Goal: Task Accomplishment & Management: Manage account settings

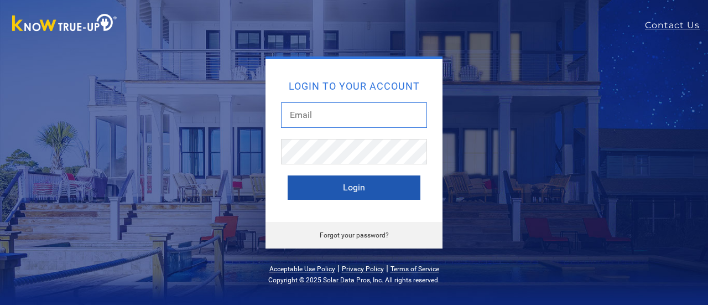
type input "[EMAIL_ADDRESS][DOMAIN_NAME]"
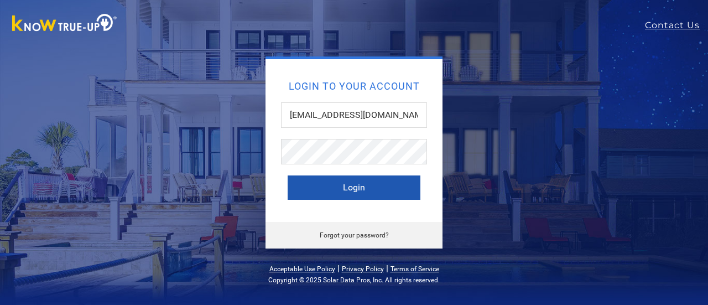
click at [369, 184] on button "Login" at bounding box center [354, 187] width 133 height 24
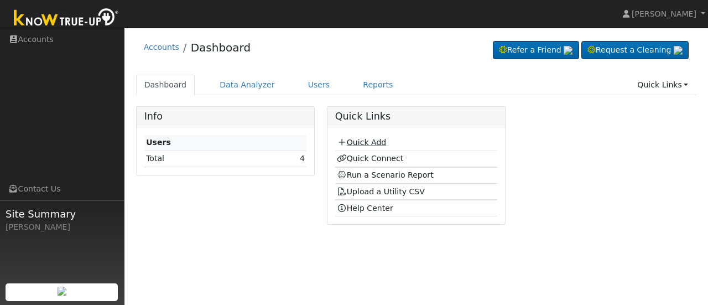
click at [364, 141] on link "Quick Add" at bounding box center [361, 142] width 49 height 9
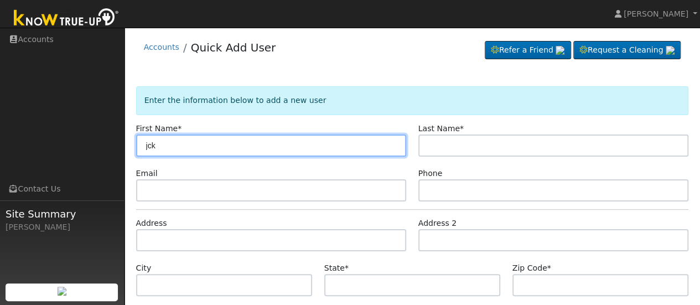
click at [343, 140] on input "jck" at bounding box center [271, 145] width 270 height 22
click at [174, 142] on input "jack Wilson" at bounding box center [271, 145] width 270 height 22
type input "jack"
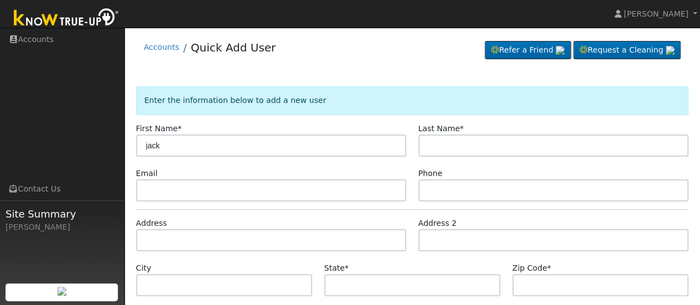
click at [440, 133] on label "Last Name *" at bounding box center [440, 129] width 45 height 12
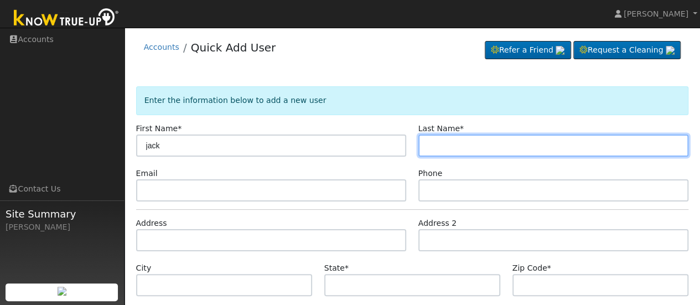
click at [437, 144] on input "text" at bounding box center [553, 145] width 270 height 22
paste input "Wilson"
type input "Wilson"
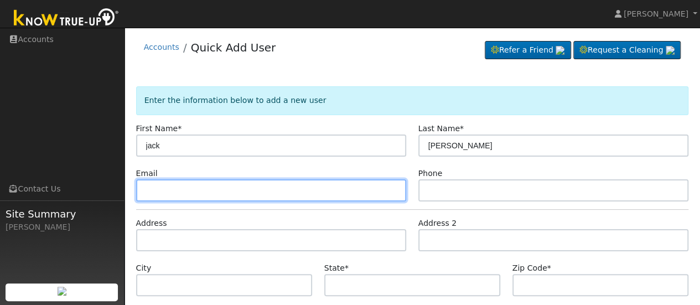
click at [290, 185] on input "text" at bounding box center [271, 190] width 270 height 22
type input "2"
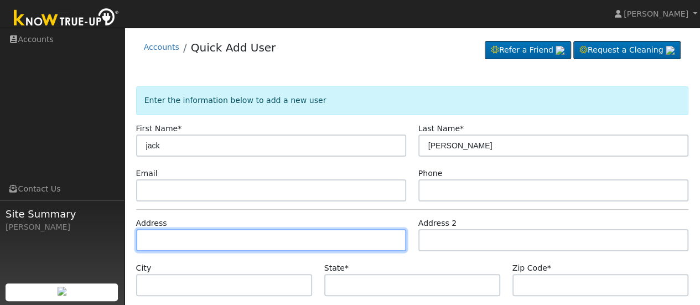
click at [203, 238] on input "text" at bounding box center [271, 240] width 270 height 22
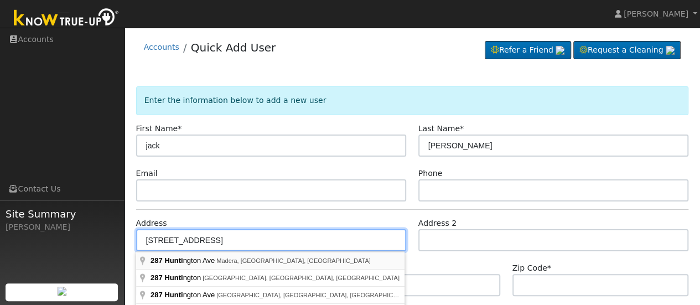
type input "287 Huntington Avenue"
type input "Madera"
type input "CA"
type input "93636"
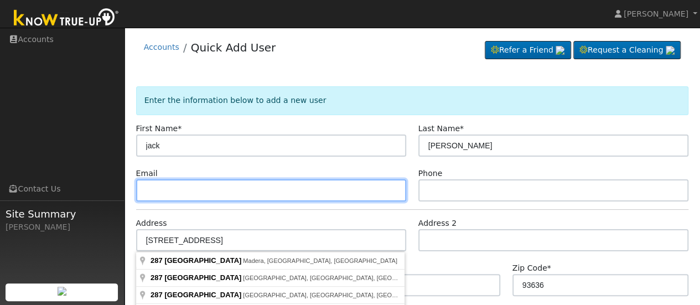
click at [240, 192] on input "text" at bounding box center [271, 190] width 270 height 22
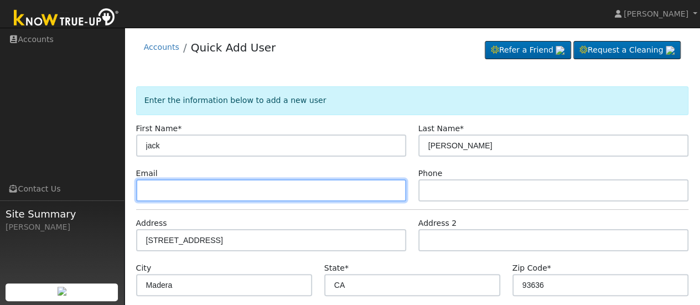
paste input "jacknbecky1975@yahoo.com"
type input "jacknbecky1975@yahoo.com"
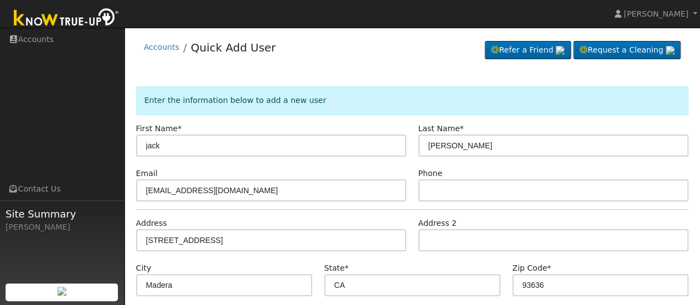
drag, startPoint x: 282, startPoint y: 203, endPoint x: 297, endPoint y: 211, distance: 17.1
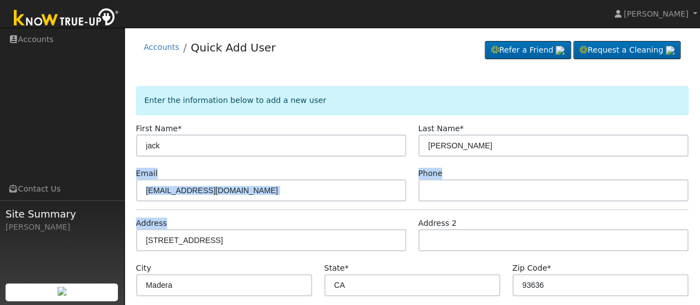
click at [297, 211] on form "Enter the information below to add a new user First Name * jack Last Name * Wil…" at bounding box center [412, 243] width 552 height 315
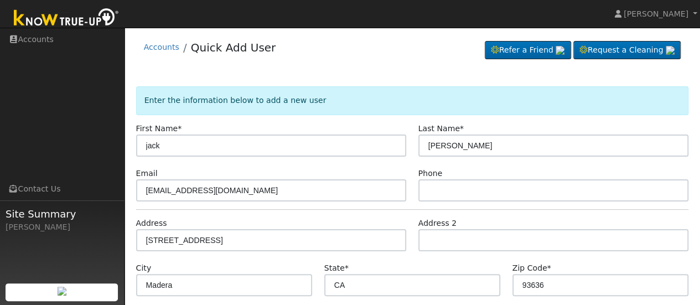
click at [296, 210] on form "Enter the information below to add a new user First Name * jack Last Name * Wil…" at bounding box center [412, 243] width 552 height 315
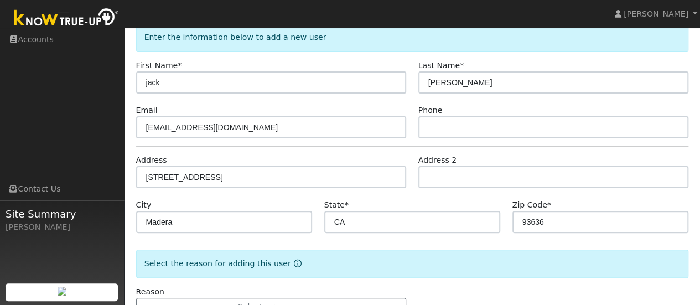
scroll to position [101, 0]
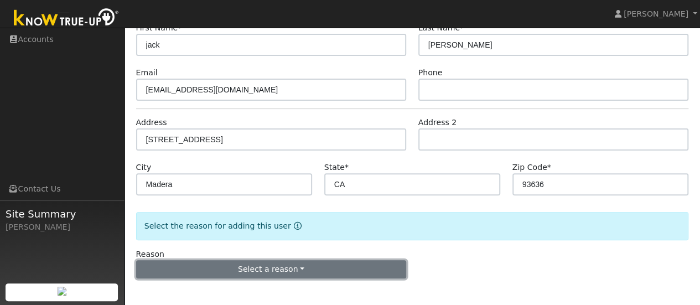
click at [294, 265] on button "Select a reason" at bounding box center [271, 269] width 270 height 19
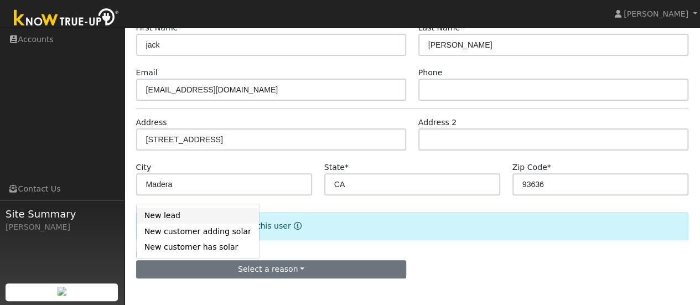
click at [161, 221] on link "New lead" at bounding box center [198, 215] width 122 height 15
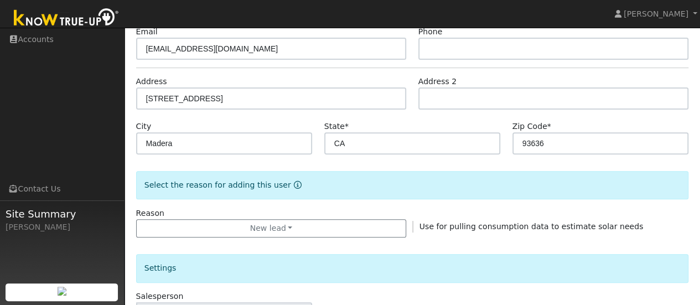
scroll to position [267, 0]
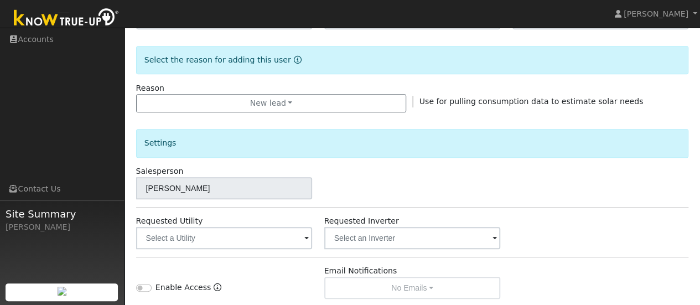
click at [305, 237] on span at bounding box center [306, 238] width 4 height 13
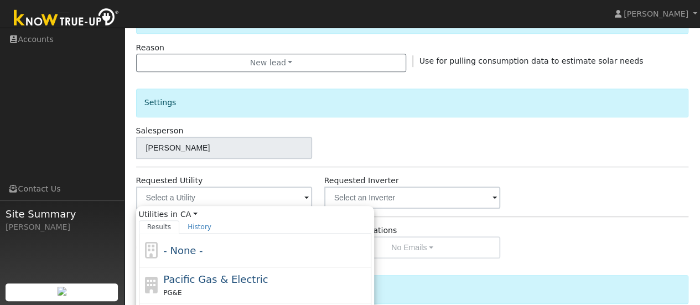
scroll to position [322, 0]
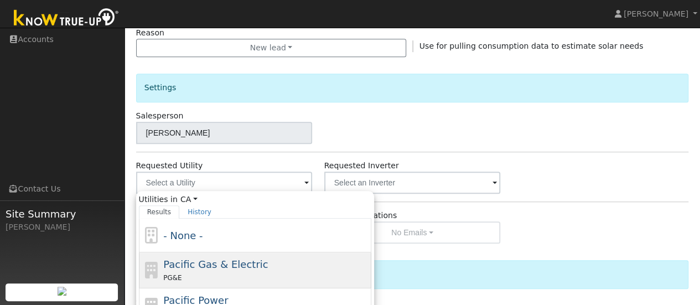
click at [229, 259] on span "Pacific Gas & Electric" at bounding box center [215, 264] width 105 height 12
type input "Pacific Gas & Electric"
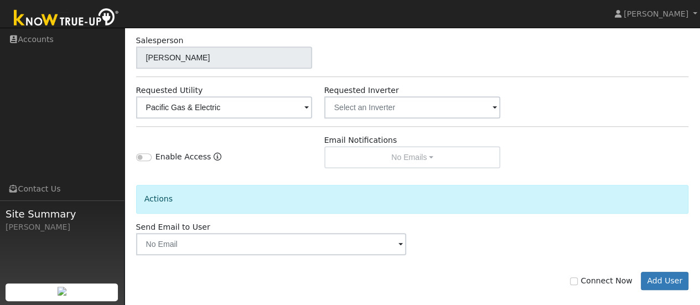
scroll to position [408, 0]
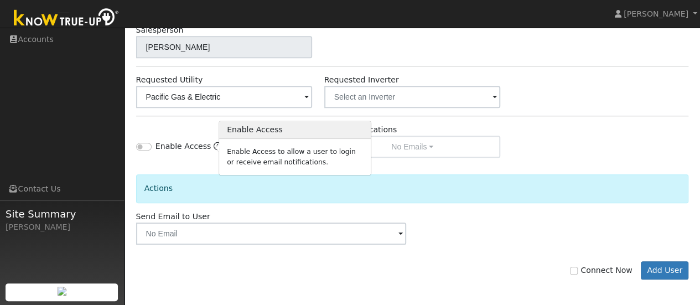
click at [213, 144] on icon "Enable Access" at bounding box center [217, 146] width 8 height 8
click at [189, 170] on div "Actions" at bounding box center [412, 184] width 564 height 53
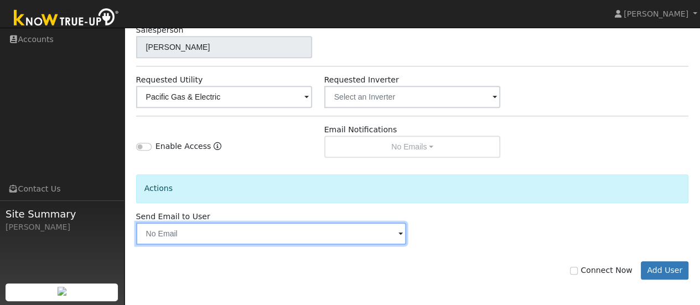
click at [393, 232] on input "text" at bounding box center [271, 233] width 270 height 22
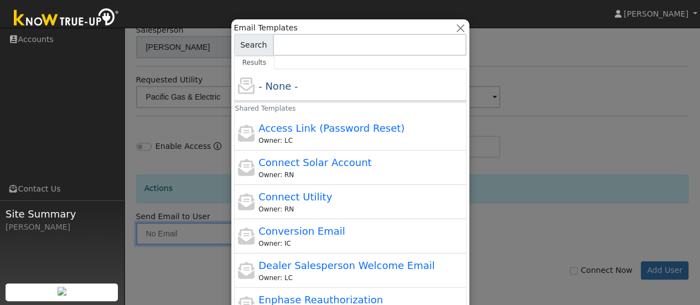
click at [537, 217] on div at bounding box center [350, 152] width 700 height 305
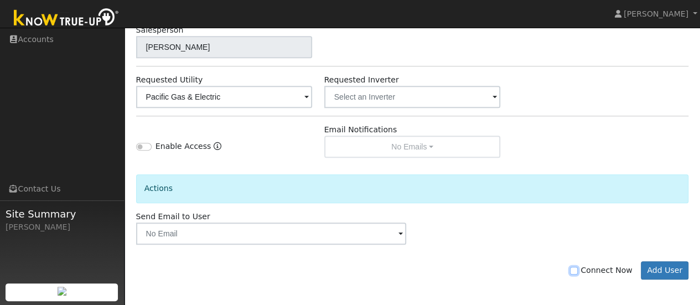
click at [577, 269] on input "Connect Now" at bounding box center [574, 271] width 8 height 8
checkbox input "true"
click at [667, 266] on button "Add User" at bounding box center [664, 270] width 48 height 19
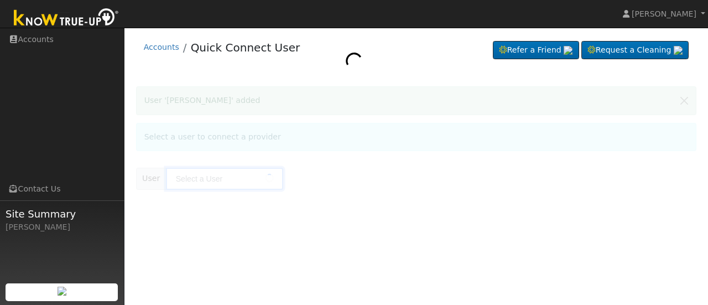
type input "jack Wilson"
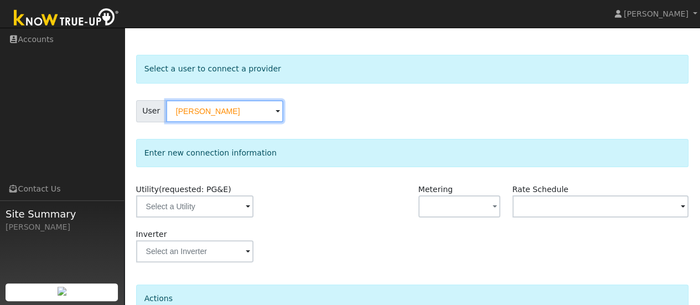
scroll to position [55, 0]
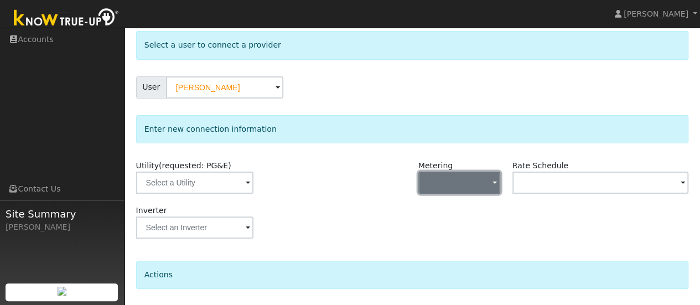
click at [488, 184] on button "button" at bounding box center [459, 182] width 82 height 22
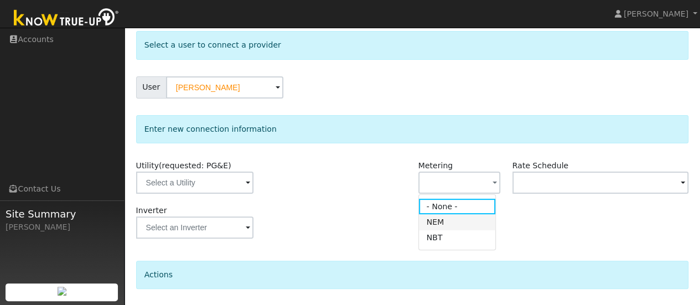
click at [469, 218] on link "NEM" at bounding box center [457, 221] width 77 height 15
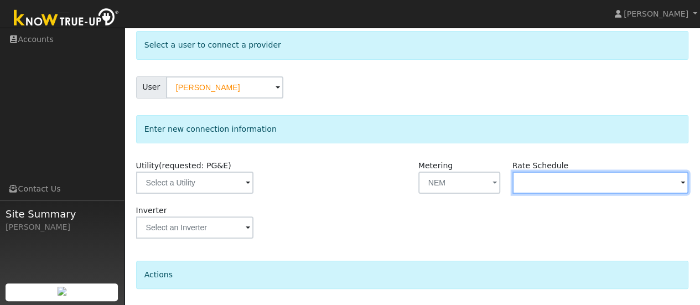
click at [613, 184] on input "text" at bounding box center [600, 182] width 176 height 22
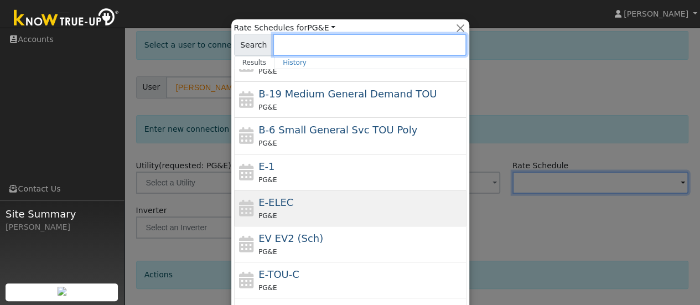
scroll to position [111, 0]
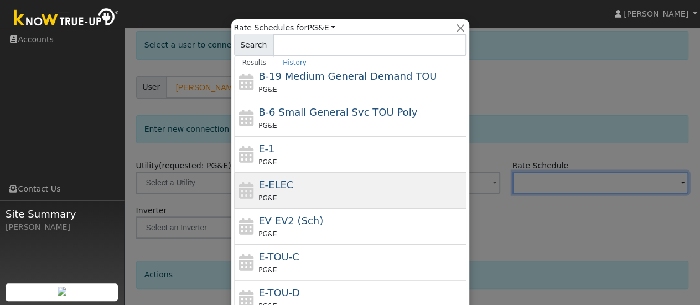
click at [375, 180] on div "E-ELEC PG&E" at bounding box center [360, 190] width 205 height 27
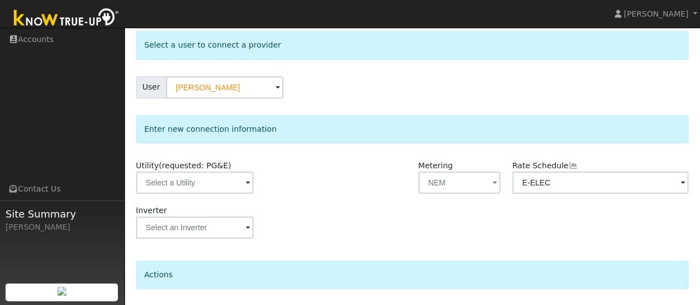
type input "E-ELEC"
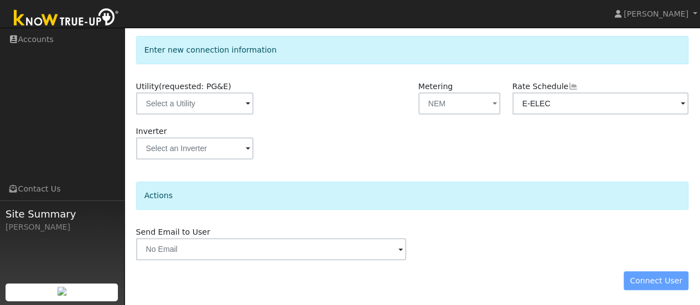
click at [656, 278] on div "Connect User" at bounding box center [412, 280] width 564 height 19
click at [672, 281] on div "Connect User" at bounding box center [412, 280] width 564 height 19
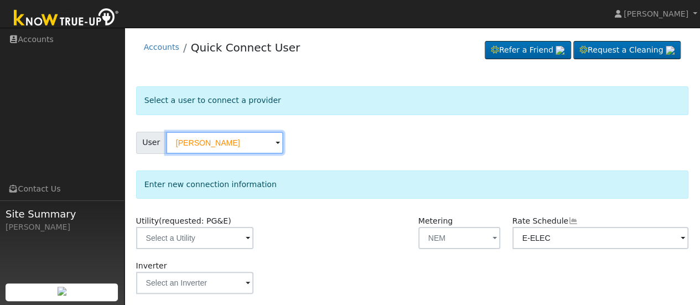
click at [272, 144] on input "[PERSON_NAME]" at bounding box center [224, 143] width 117 height 22
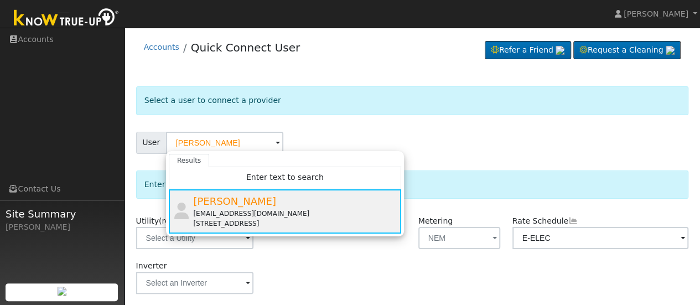
click at [246, 208] on div "[EMAIL_ADDRESS][DOMAIN_NAME]" at bounding box center [295, 213] width 205 height 10
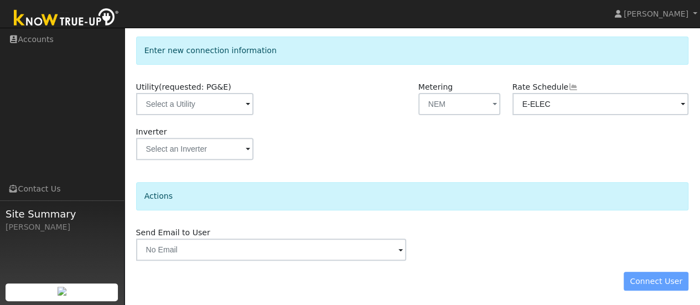
scroll to position [134, 0]
click at [654, 280] on div "Connect User" at bounding box center [412, 280] width 564 height 19
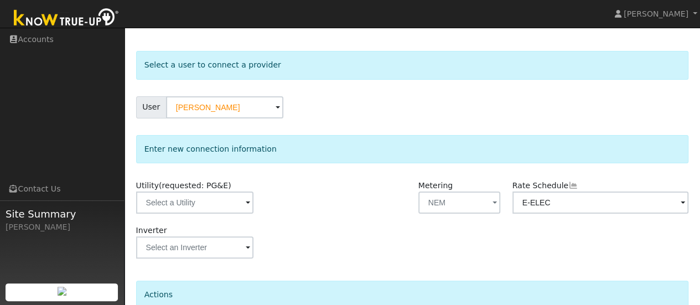
scroll to position [0, 0]
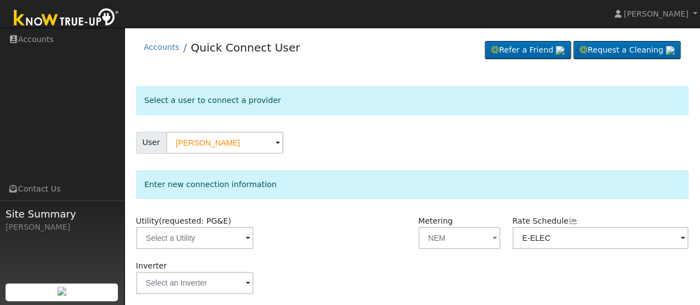
click at [275, 144] on span at bounding box center [277, 143] width 4 height 13
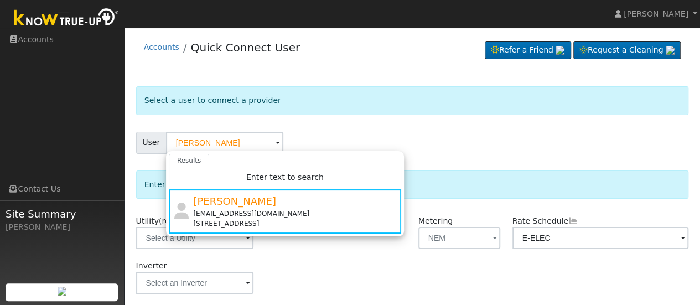
click at [476, 83] on div "Select a user to connect a provider User jack Wilson Results Enter text to sear…" at bounding box center [412, 255] width 564 height 361
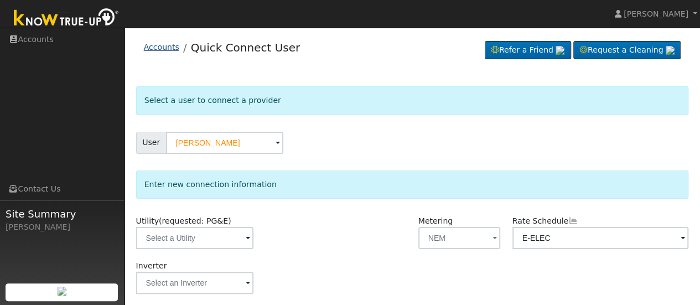
click at [165, 49] on link "Accounts" at bounding box center [161, 47] width 35 height 9
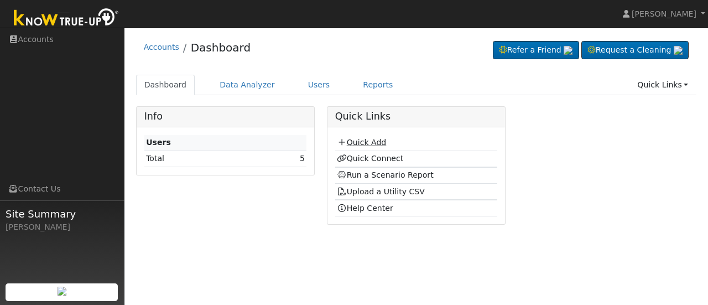
click at [354, 144] on link "Quick Add" at bounding box center [361, 142] width 49 height 9
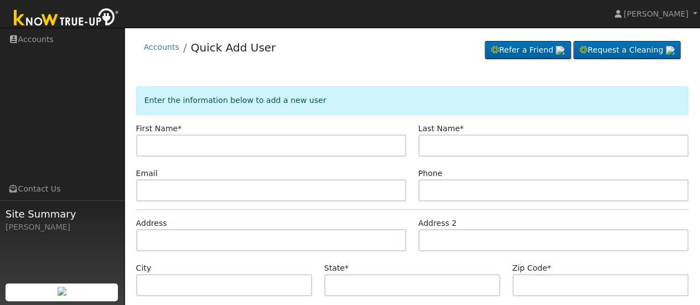
click at [168, 56] on li "Accounts" at bounding box center [161, 49] width 35 height 17
click at [163, 47] on link "Accounts" at bounding box center [161, 47] width 35 height 9
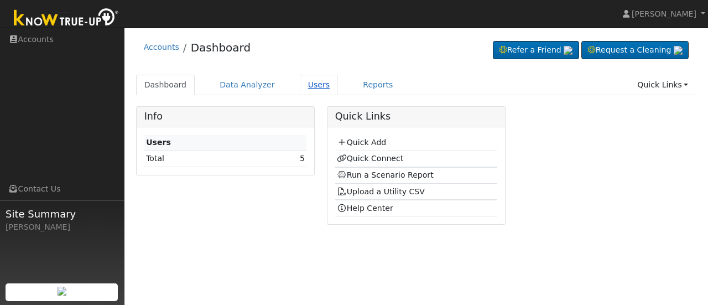
click at [306, 84] on link "Users" at bounding box center [319, 85] width 39 height 20
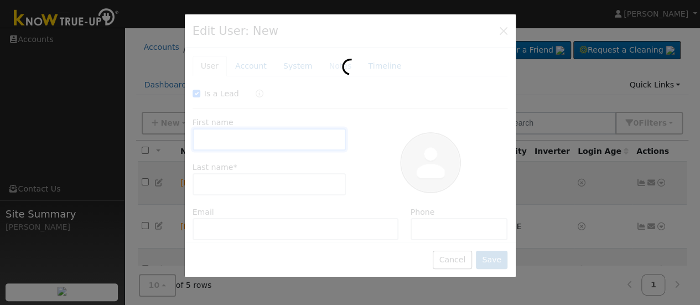
checkbox input "true"
type input "jack"
type input "[PERSON_NAME]"
type input "jacknbecky1975@yahoo.com"
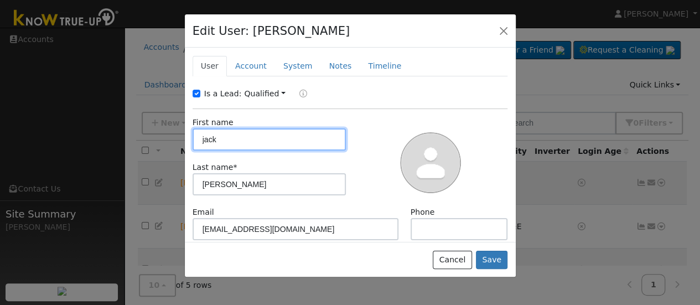
drag, startPoint x: 259, startPoint y: 142, endPoint x: 164, endPoint y: 148, distance: 94.8
click at [164, 148] on div "Edit User: jack Wilson Default Account Default Account 287 Huntington Avenue, M…" at bounding box center [350, 152] width 700 height 305
type input "becky"
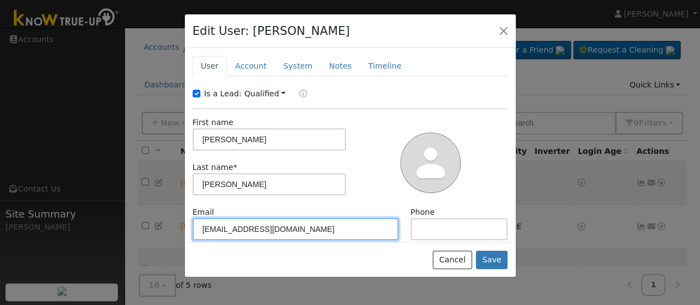
click at [306, 223] on input "jacknbecky1975@yahoo.com" at bounding box center [295, 229] width 206 height 22
paste input "beckywilson1957@yahoo.com"
type input "beckywilson1957@yahoo.com"
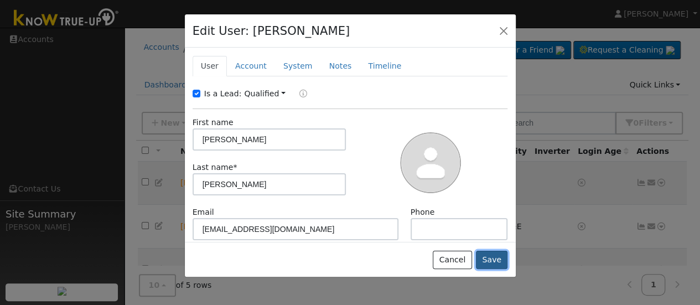
click at [487, 261] on button "Save" at bounding box center [492, 259] width 32 height 19
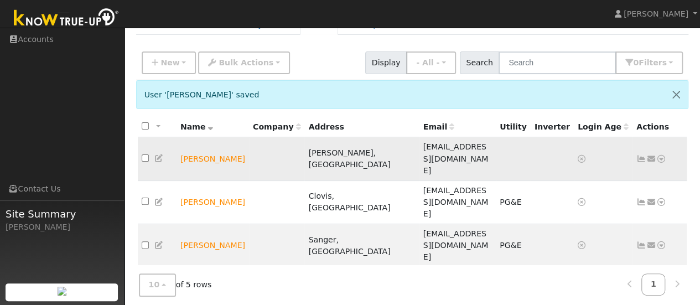
scroll to position [98, 0]
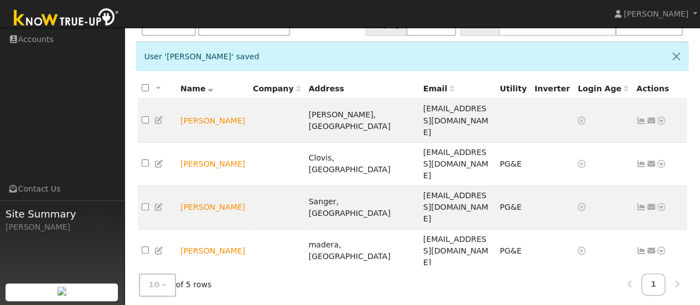
click at [659, 290] on icon at bounding box center [661, 294] width 10 height 8
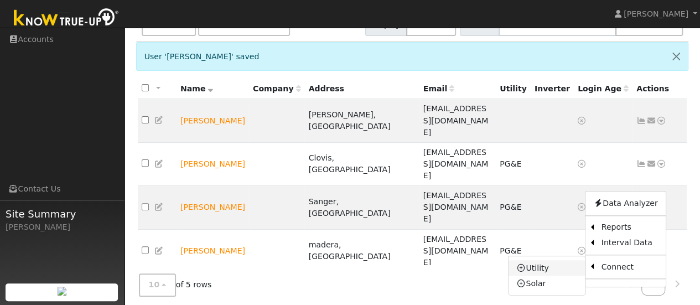
click at [544, 260] on link "Utility" at bounding box center [546, 267] width 77 height 15
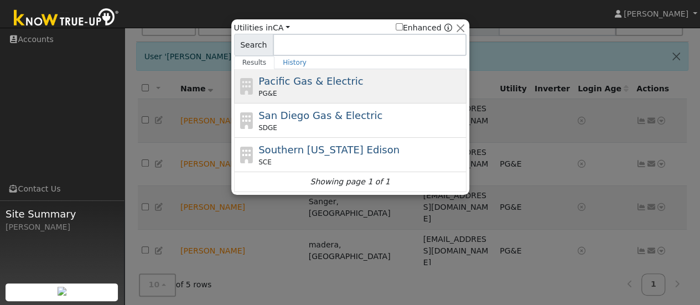
click at [353, 87] on div "Pacific Gas & Electric PG&E" at bounding box center [360, 86] width 205 height 25
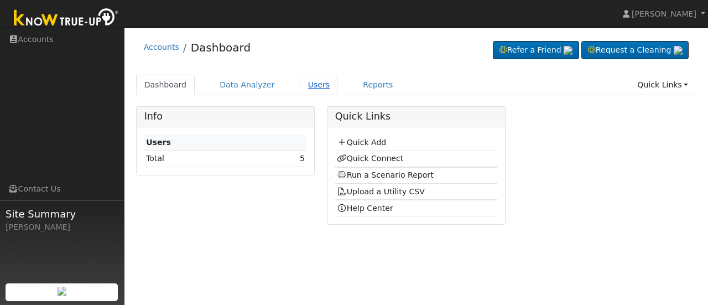
click at [302, 86] on link "Users" at bounding box center [319, 85] width 39 height 20
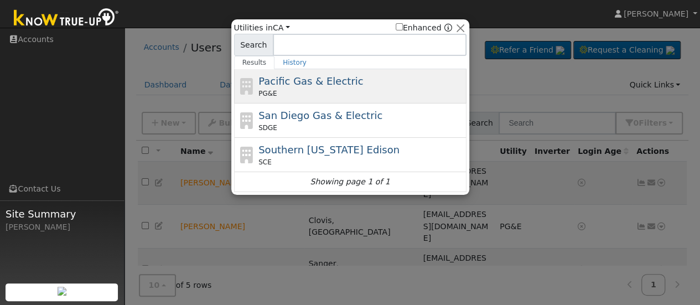
click at [347, 81] on span "Pacific Gas & Electric" at bounding box center [310, 81] width 105 height 12
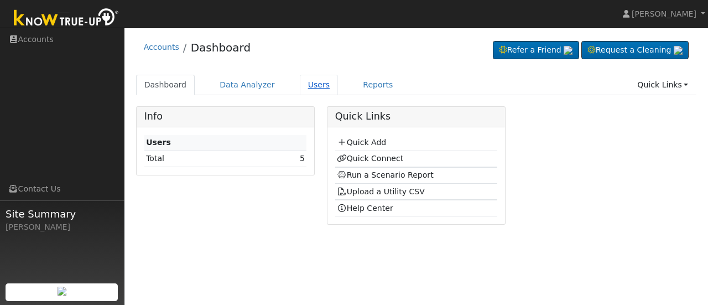
click at [304, 86] on link "Users" at bounding box center [319, 85] width 39 height 20
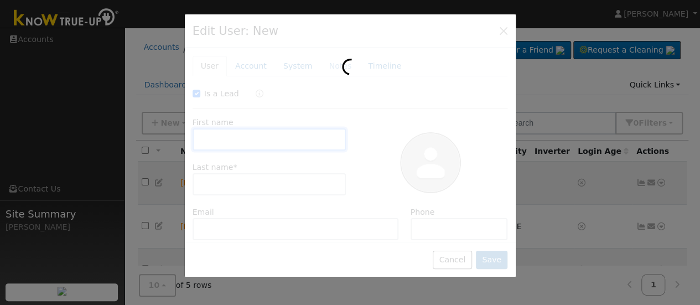
checkbox input "true"
type input "[PERSON_NAME]"
type input "[EMAIL_ADDRESS][DOMAIN_NAME]"
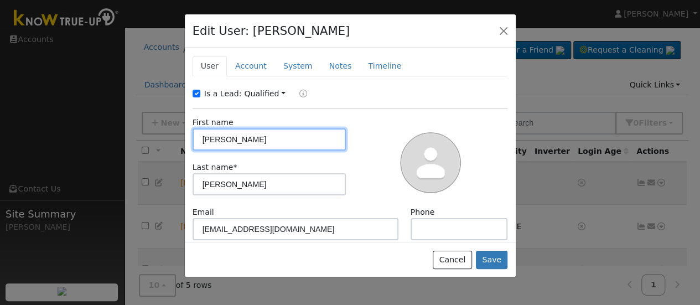
scroll to position [55, 0]
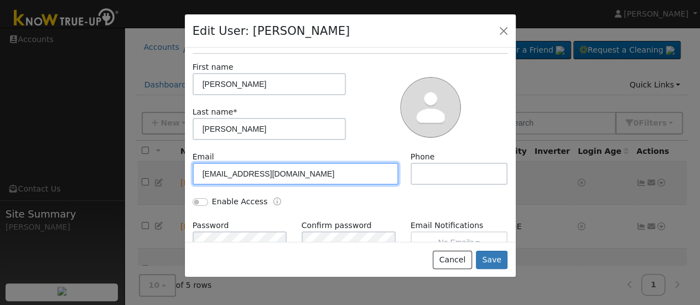
click at [317, 166] on input "[EMAIL_ADDRESS][DOMAIN_NAME]" at bounding box center [295, 174] width 206 height 22
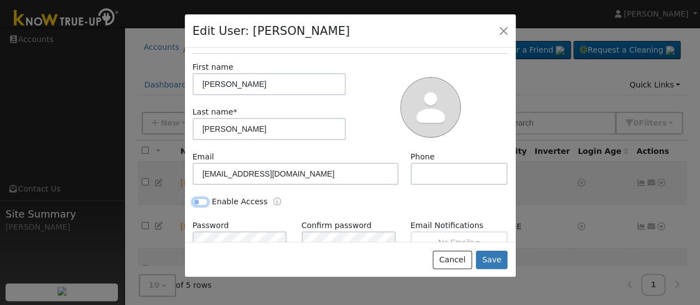
click at [203, 200] on input "Enable Access" at bounding box center [199, 202] width 15 height 8
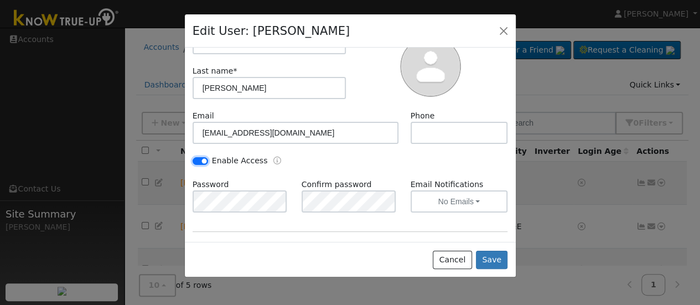
scroll to position [111, 0]
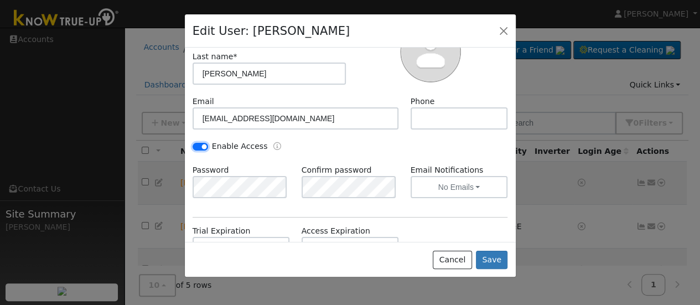
click at [199, 145] on input "Enable Access" at bounding box center [199, 147] width 15 height 8
checkbox input "false"
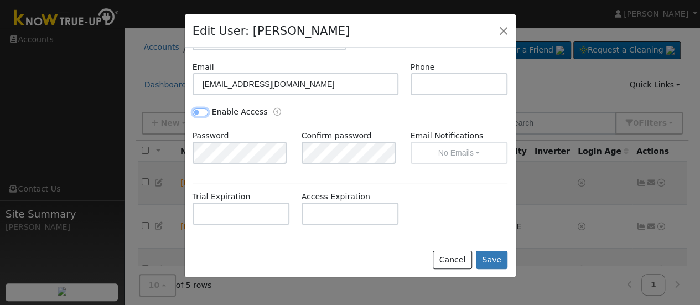
scroll to position [145, 0]
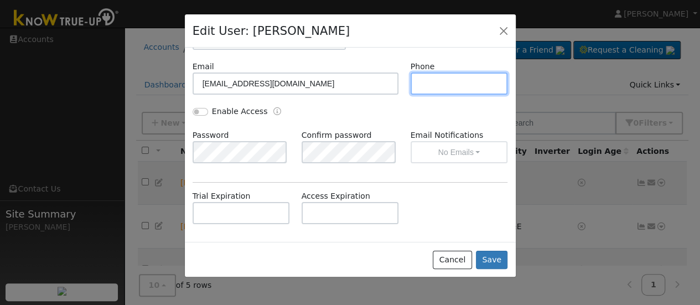
click at [434, 83] on input "text" at bounding box center [458, 83] width 97 height 22
type input "5592694708"
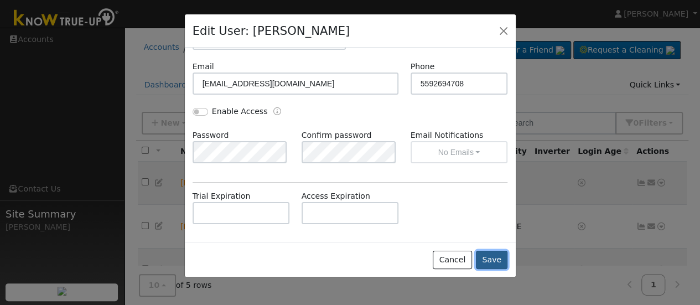
click at [495, 258] on button "Save" at bounding box center [492, 259] width 32 height 19
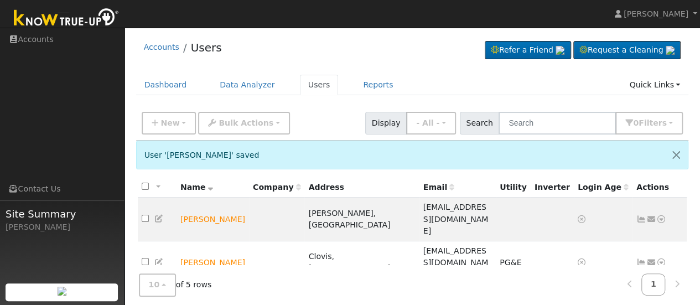
scroll to position [98, 0]
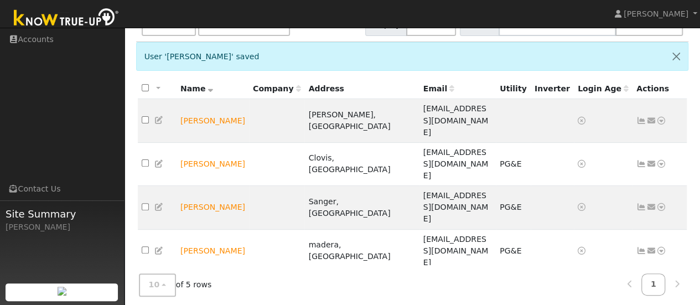
click at [661, 290] on icon at bounding box center [661, 294] width 10 height 8
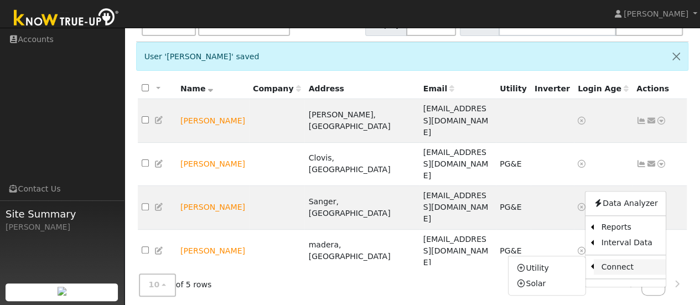
click at [633, 259] on link "Connect" at bounding box center [629, 266] width 72 height 15
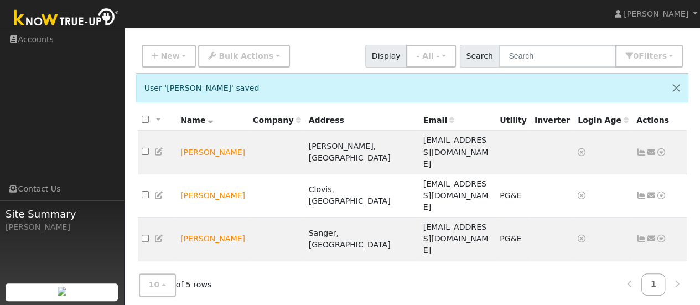
scroll to position [98, 0]
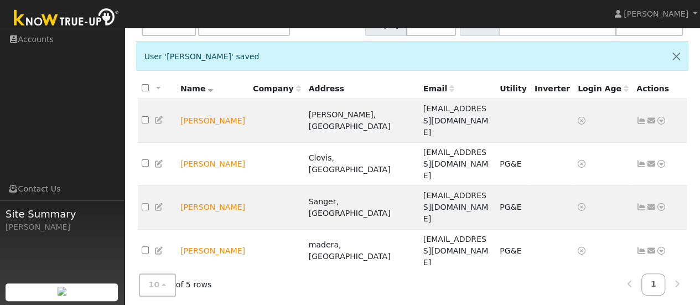
click at [661, 290] on icon at bounding box center [661, 294] width 10 height 8
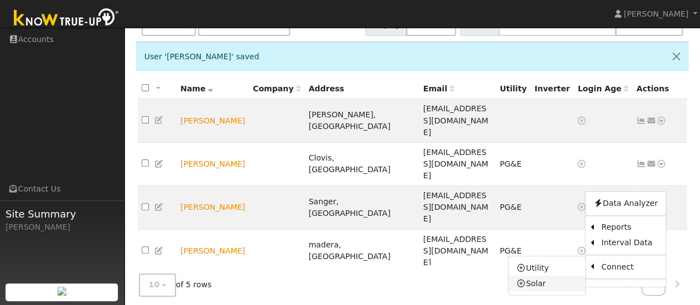
click at [537, 275] on link "Solar" at bounding box center [546, 282] width 77 height 15
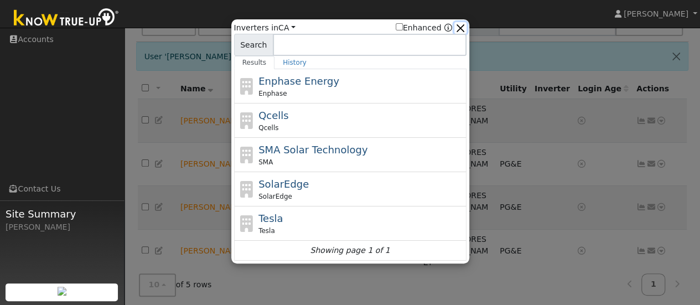
click at [463, 25] on button "button" at bounding box center [460, 28] width 12 height 12
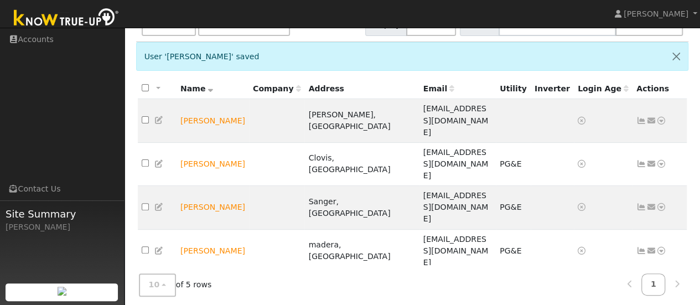
click at [661, 290] on icon at bounding box center [661, 294] width 10 height 8
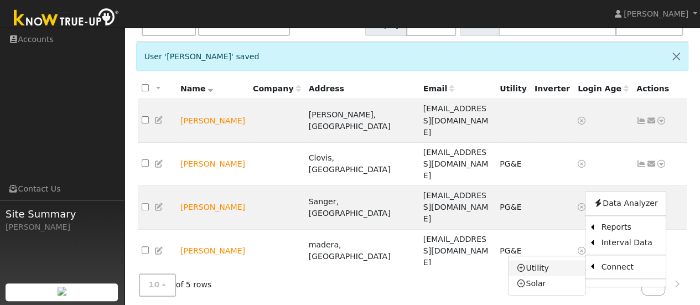
click at [556, 260] on link "Utility" at bounding box center [546, 267] width 77 height 15
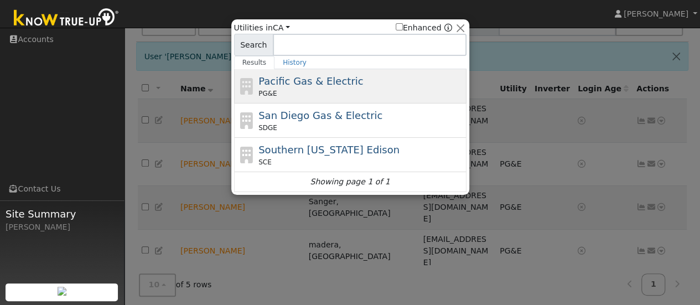
click at [293, 89] on div "PG&E" at bounding box center [360, 93] width 205 height 10
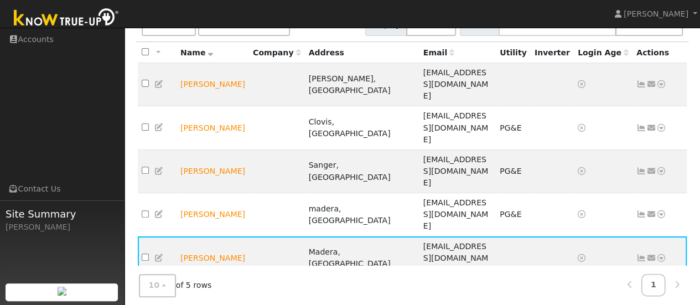
scroll to position [63, 0]
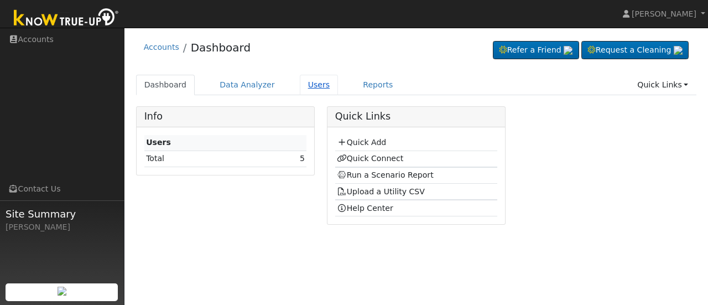
click at [313, 85] on link "Users" at bounding box center [319, 85] width 39 height 20
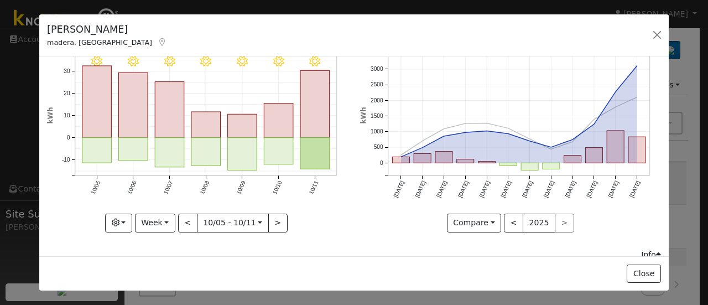
scroll to position [55, 0]
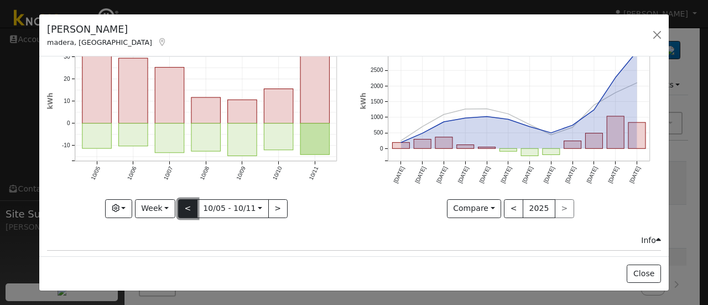
click at [184, 207] on button "<" at bounding box center [187, 208] width 19 height 19
type input "[DATE]"
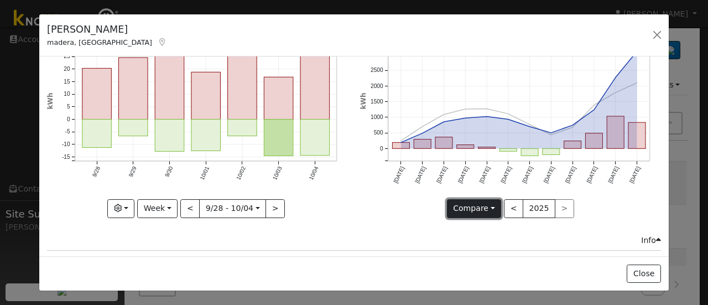
click at [470, 205] on button "Compare" at bounding box center [474, 208] width 55 height 19
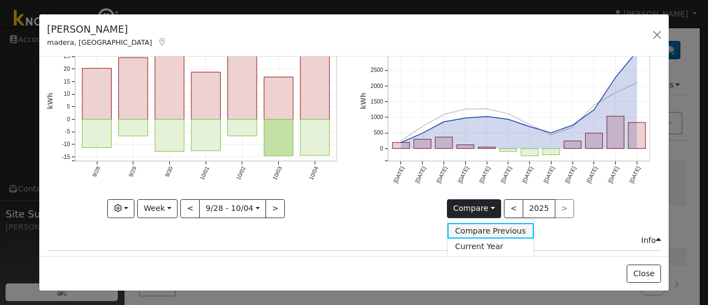
click at [480, 229] on link "Compare Previous" at bounding box center [490, 230] width 86 height 15
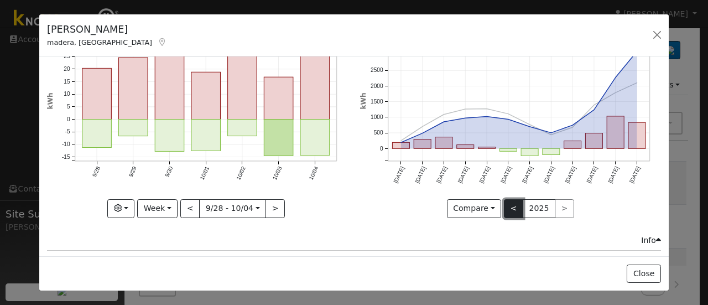
click at [513, 208] on button "<" at bounding box center [513, 208] width 19 height 19
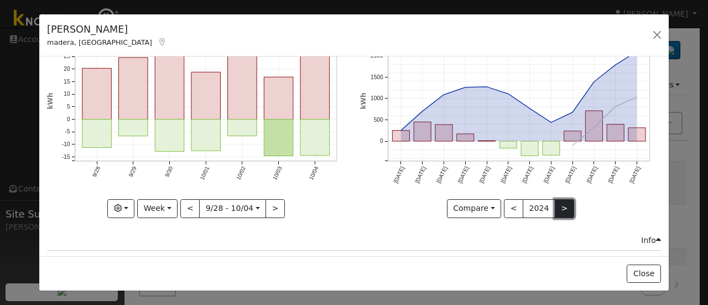
click at [555, 211] on button ">" at bounding box center [564, 208] width 19 height 19
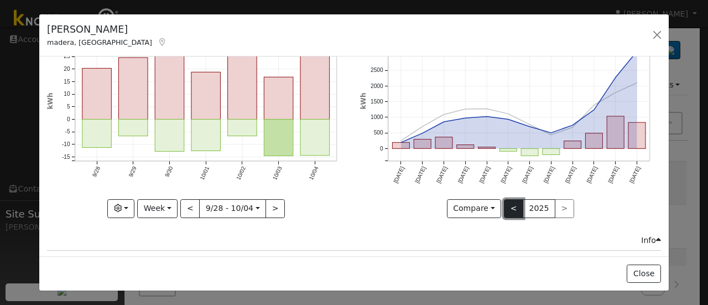
click at [508, 199] on button "<" at bounding box center [513, 208] width 19 height 19
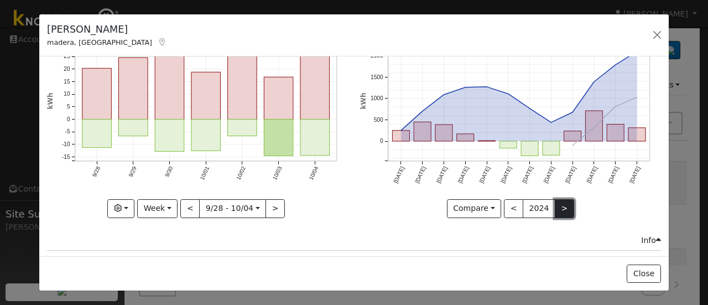
click at [557, 204] on button ">" at bounding box center [564, 208] width 19 height 19
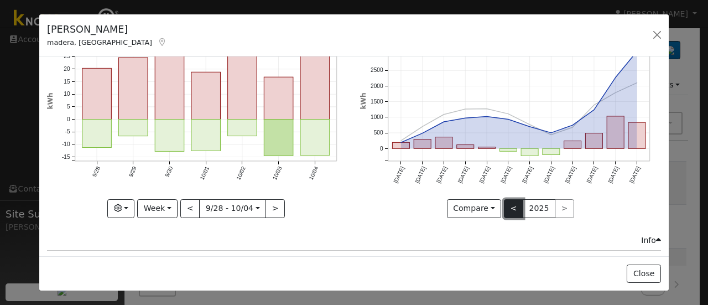
click at [510, 200] on button "<" at bounding box center [513, 208] width 19 height 19
